Goal: Transaction & Acquisition: Purchase product/service

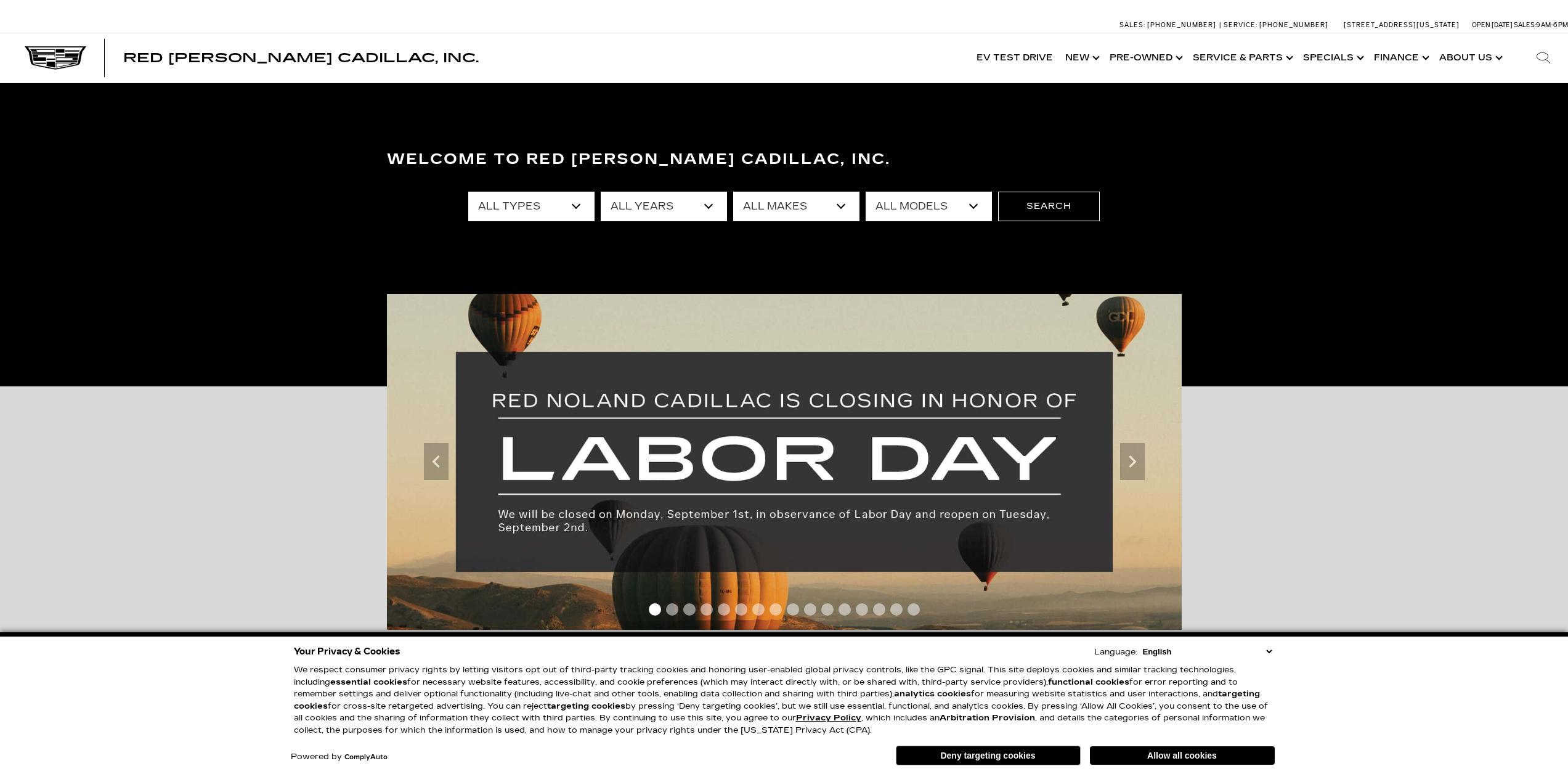
click at [554, 207] on select "All Types New Used Certified Used Demo" at bounding box center [532, 206] width 126 height 30
select select "Used"
click at [468, 192] on select "All Types New Used Certified Used Demo" at bounding box center [532, 206] width 126 height 30
click at [642, 202] on select "All Years 2025 2024 2023 2022 2021 2020 2019 2018 2017 2013" at bounding box center [664, 206] width 126 height 30
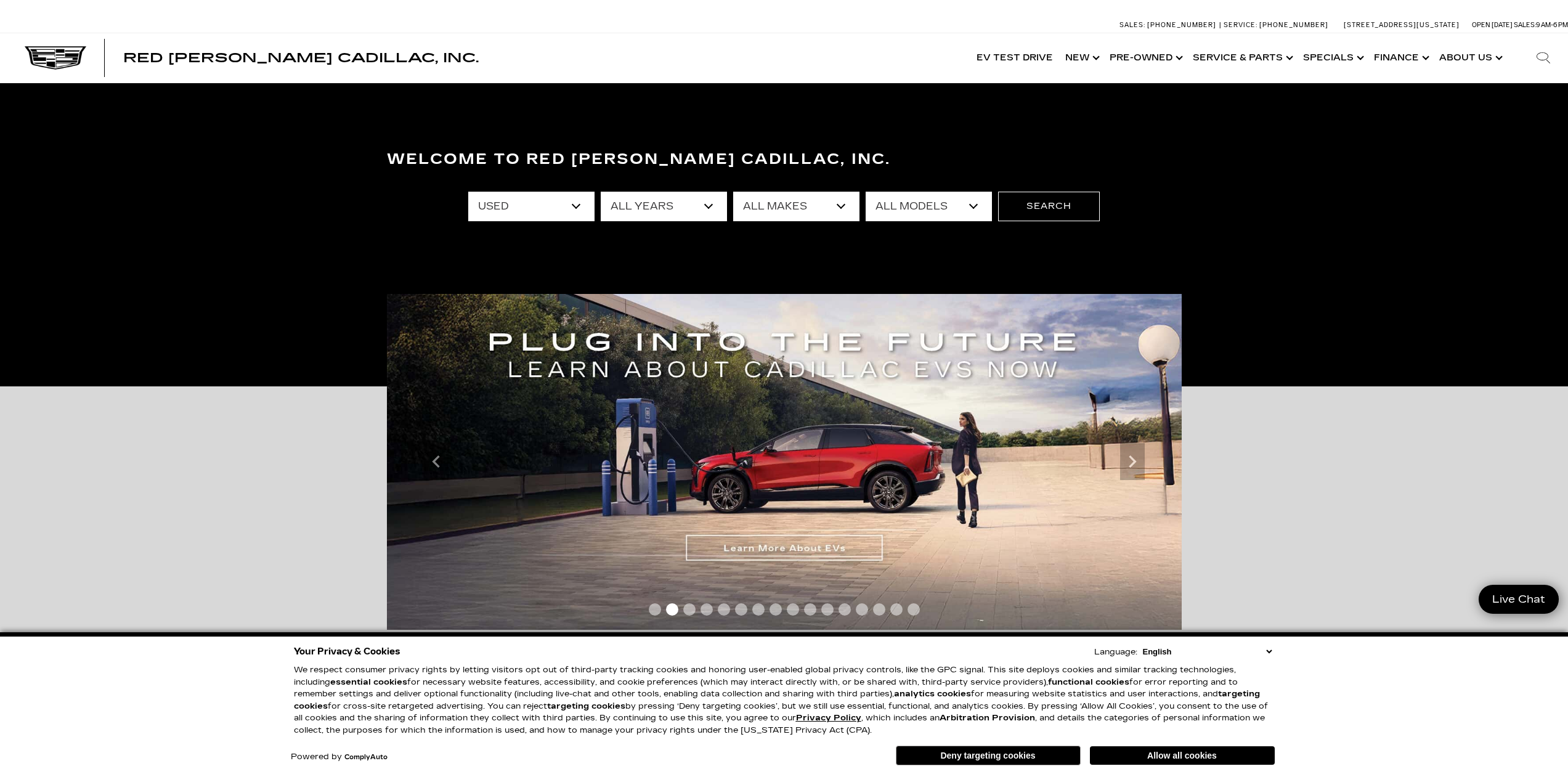
select select "2025"
click at [601, 192] on select "All Years 2025 2024 2023 2022 2021 2020 2019 2018 2017 2013" at bounding box center [664, 206] width 126 height 30
click at [802, 192] on select "All Makes Cadillac GMC Honda Toyota" at bounding box center [796, 206] width 126 height 30
click at [801, 196] on select "All Makes Cadillac GMC Honda Toyota" at bounding box center [796, 206] width 126 height 30
select select "Toyota"
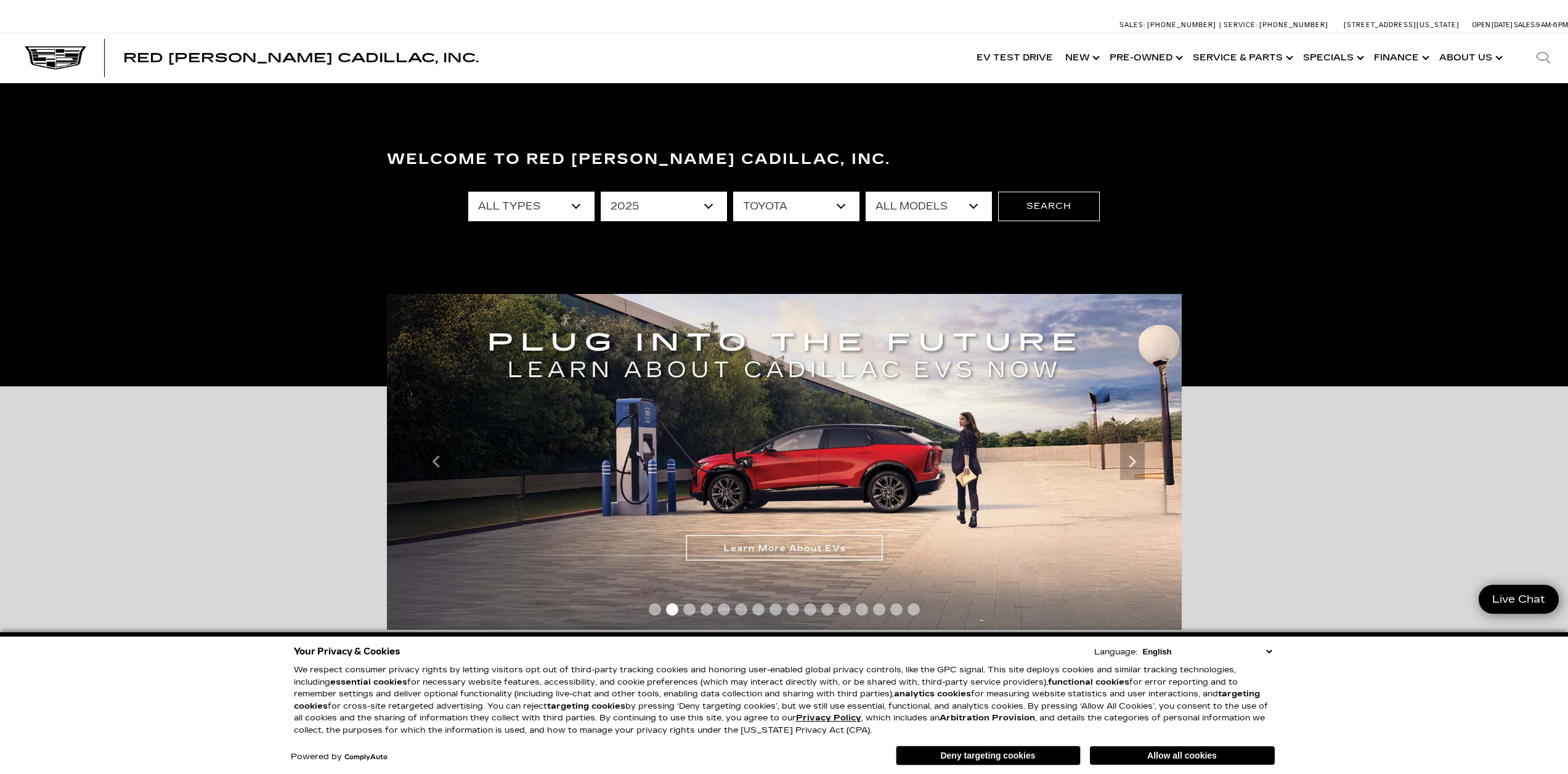
click at [733, 192] on select "All Makes Cadillac GMC Honda Toyota" at bounding box center [796, 206] width 126 height 30
click at [935, 210] on select "All Models Crown Signia" at bounding box center [929, 206] width 126 height 30
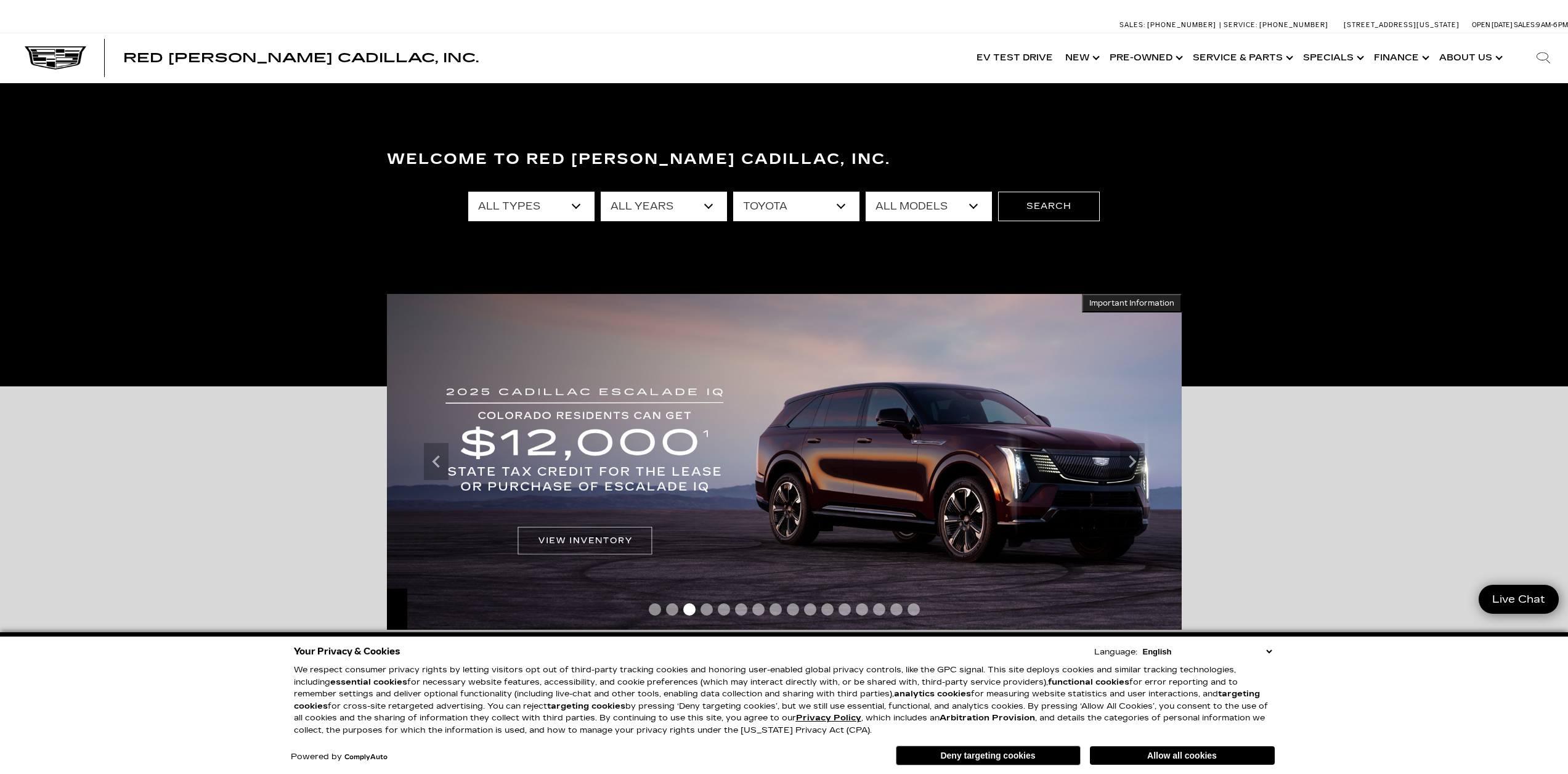
select select "Crown Signia"
click at [866, 192] on select "All Models Crown Signia" at bounding box center [929, 206] width 126 height 30
click at [1033, 200] on button "Search" at bounding box center [1049, 206] width 102 height 30
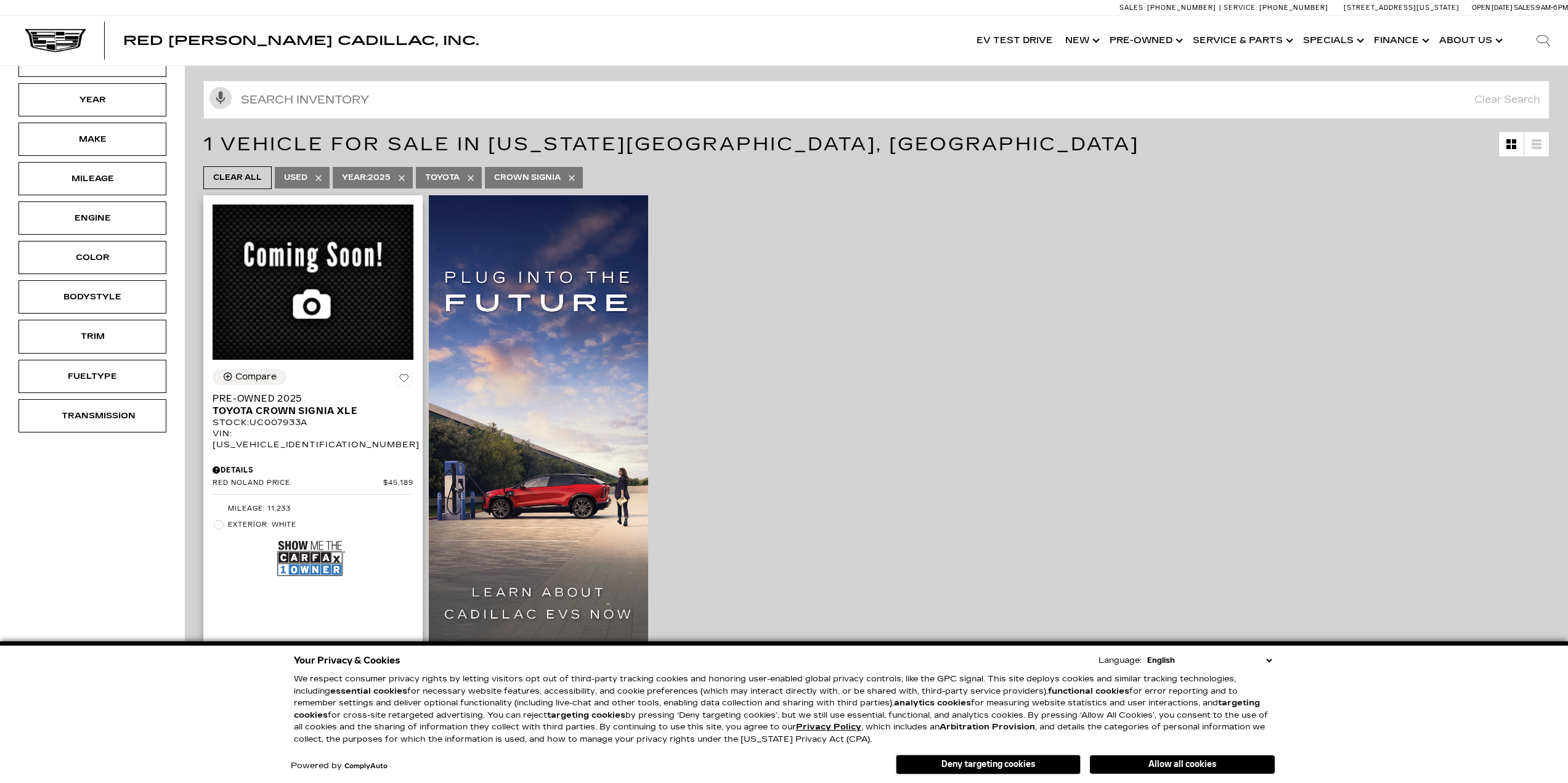
scroll to position [204, 0]
click at [349, 305] on img at bounding box center [313, 281] width 201 height 154
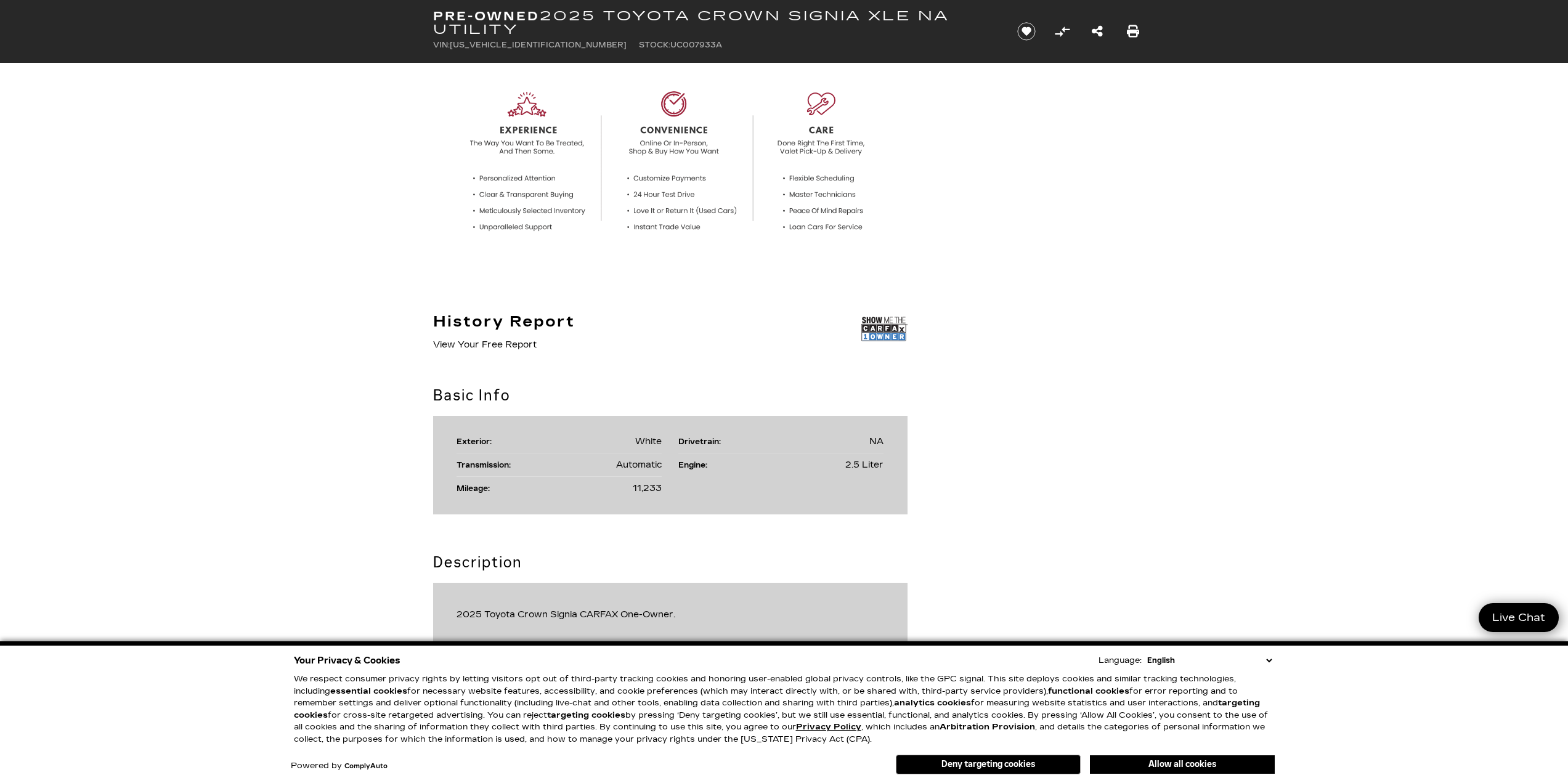
scroll to position [17, 0]
